Goal: Task Accomplishment & Management: Use online tool/utility

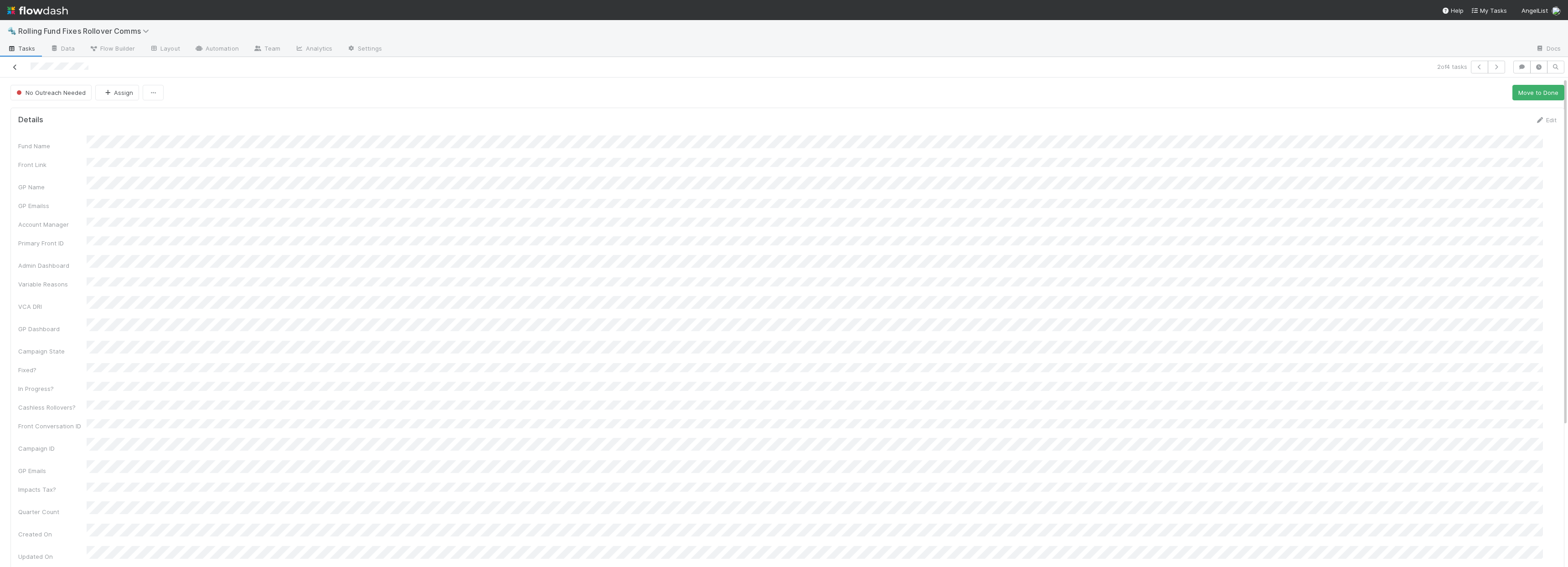
click at [17, 65] on icon at bounding box center [15, 68] width 9 height 6
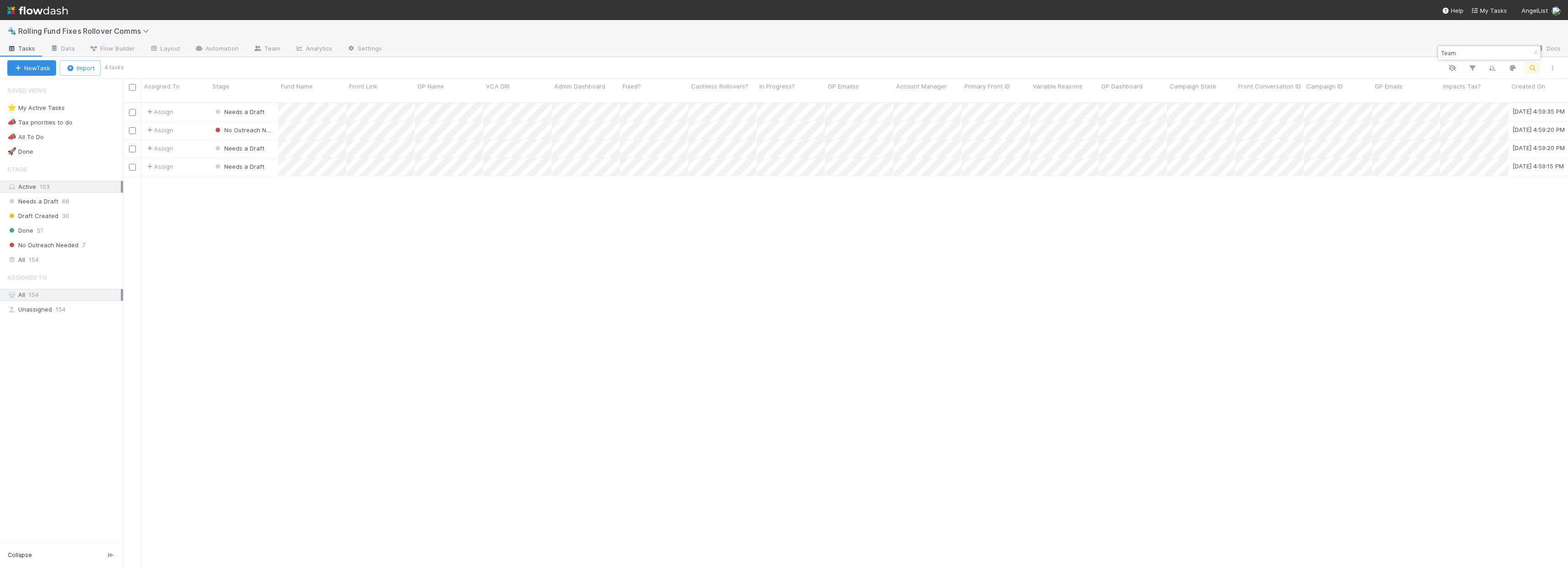
scroll to position [465, 1438]
click at [1460, 51] on input "Team" at bounding box center [1485, 53] width 91 height 11
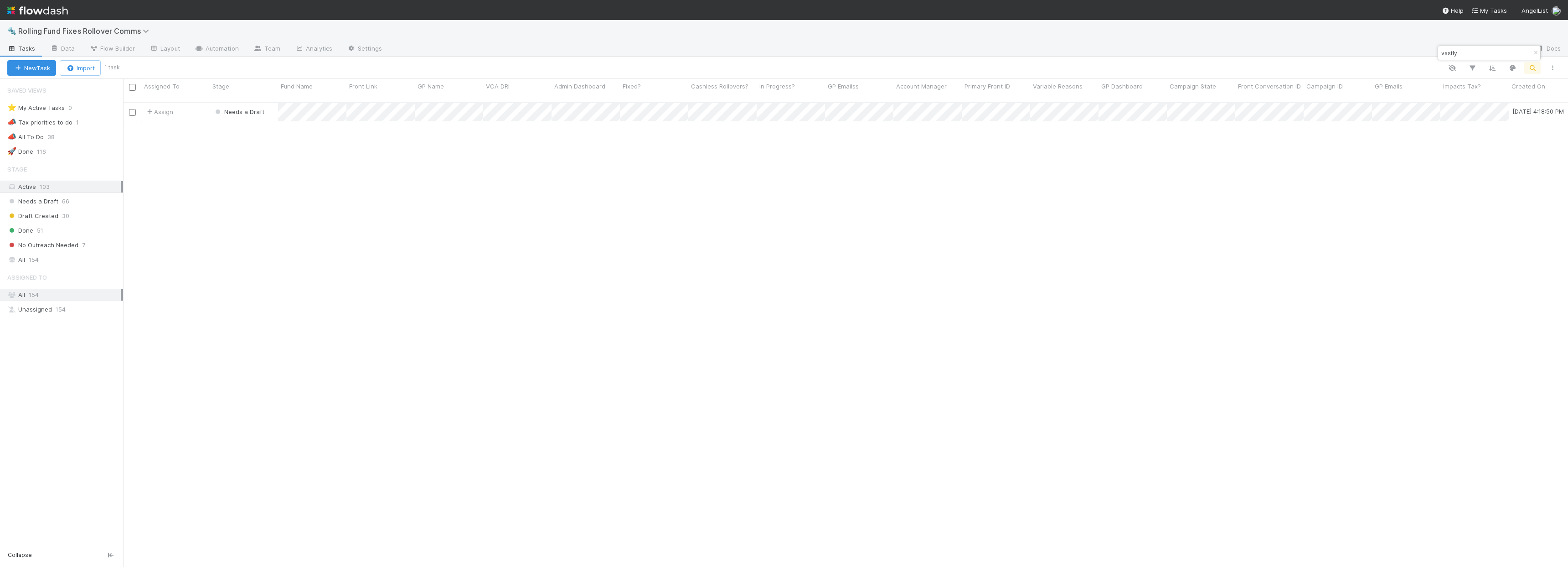
type input "vastly"
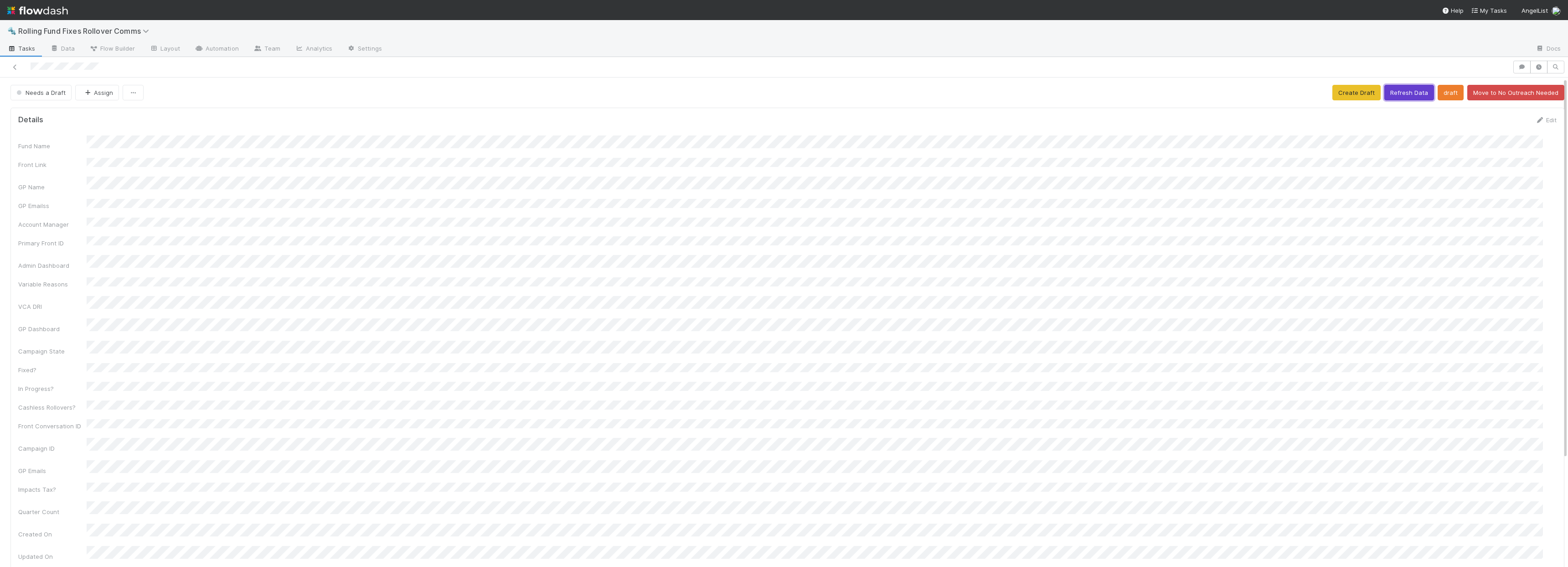
click at [1391, 94] on button "Refresh Data" at bounding box center [1409, 92] width 50 height 15
